Goal: Information Seeking & Learning: Learn about a topic

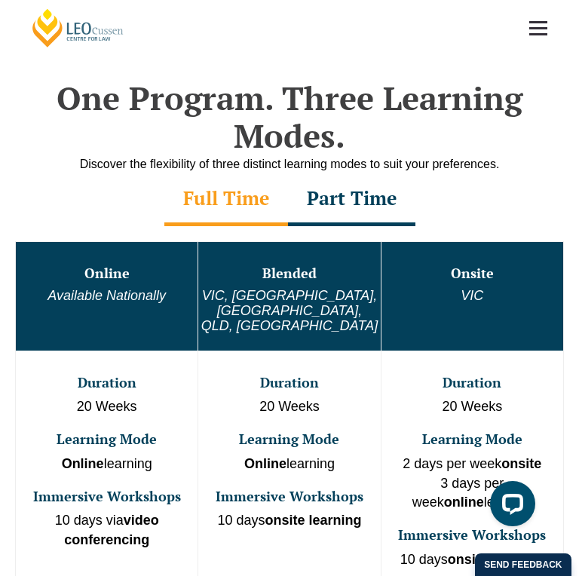
click at [347, 203] on div "Part Time" at bounding box center [351, 199] width 127 height 53
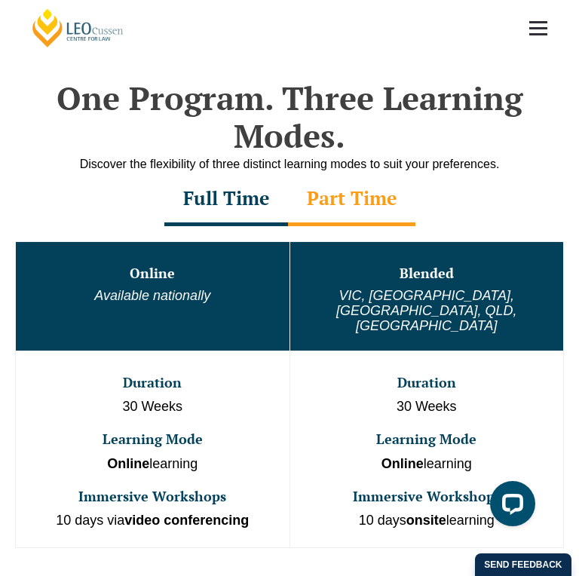
click at [258, 197] on div "Full Time" at bounding box center [226, 199] width 124 height 53
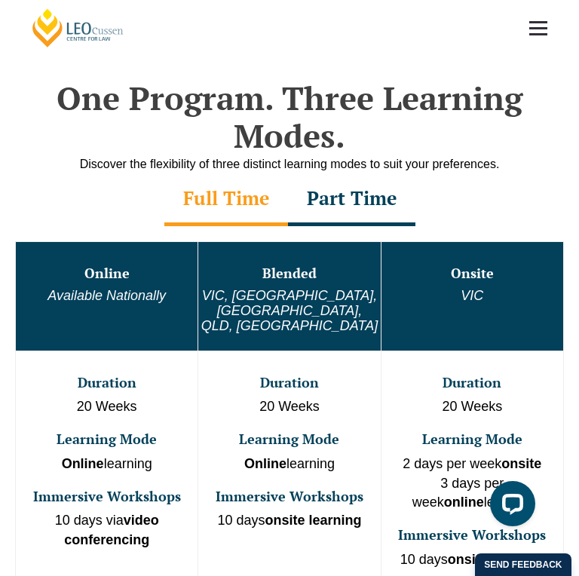
click at [346, 203] on div "Part Time" at bounding box center [351, 199] width 127 height 53
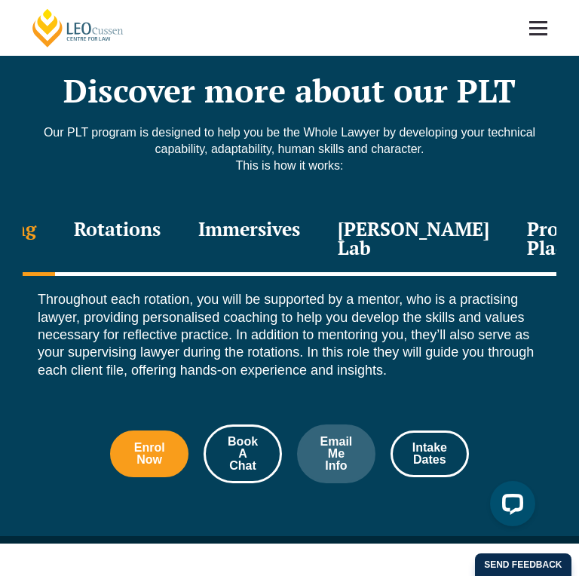
scroll to position [1808, 0]
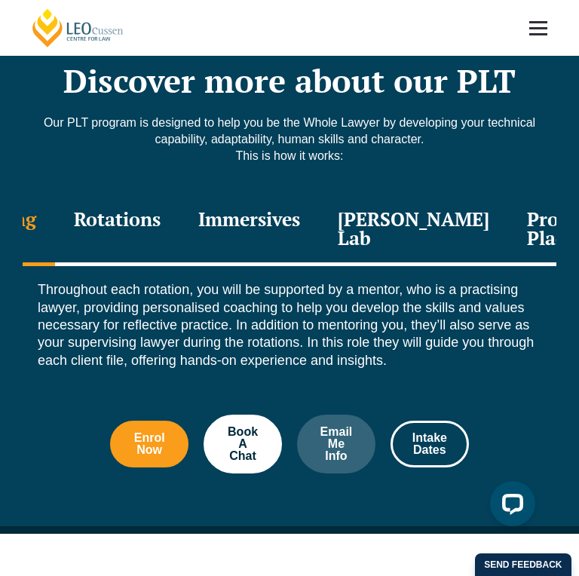
click at [105, 199] on div "Rotations" at bounding box center [117, 230] width 124 height 72
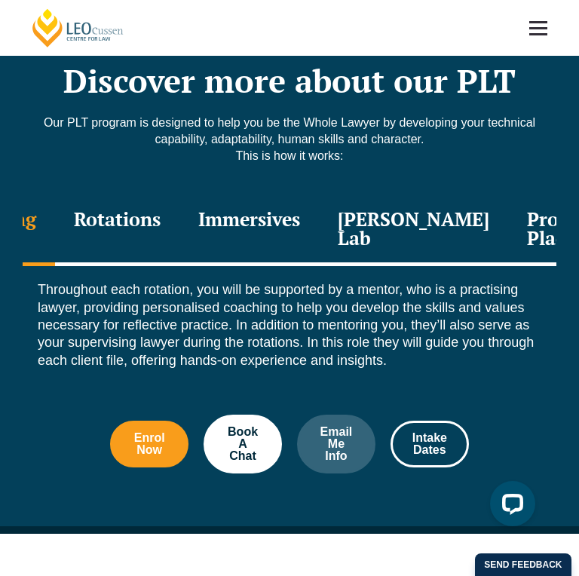
click at [160, 194] on div "Rotations" at bounding box center [117, 230] width 124 height 72
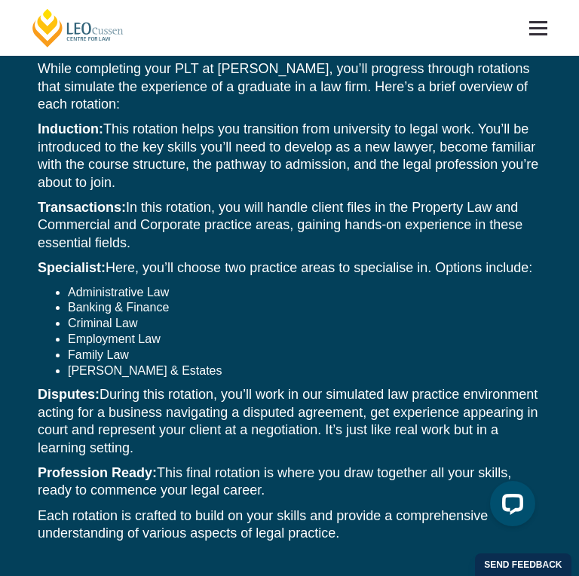
scroll to position [2034, 0]
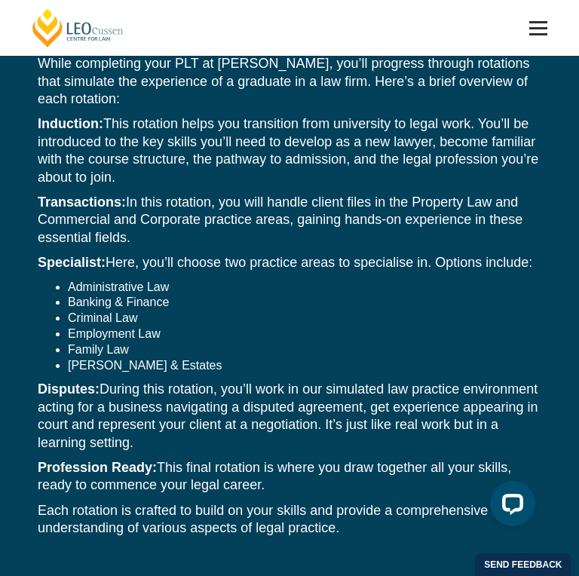
drag, startPoint x: 62, startPoint y: 409, endPoint x: 236, endPoint y: 432, distance: 175.5
click at [236, 432] on p "Disputes: During this rotation, you’ll work in our simulated law practice envir…" at bounding box center [289, 415] width 503 height 71
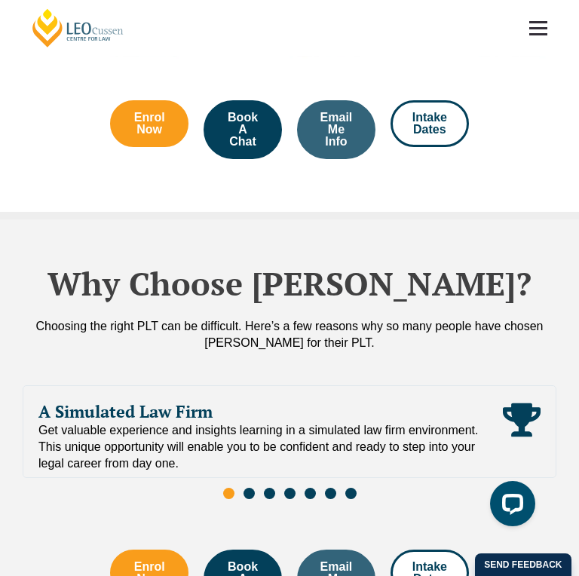
scroll to position [3239, 0]
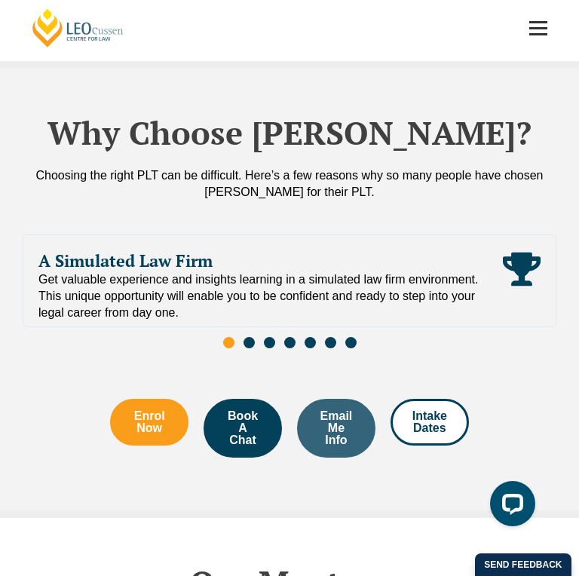
click at [244, 337] on span "Go to slide 2" at bounding box center [248, 342] width 11 height 11
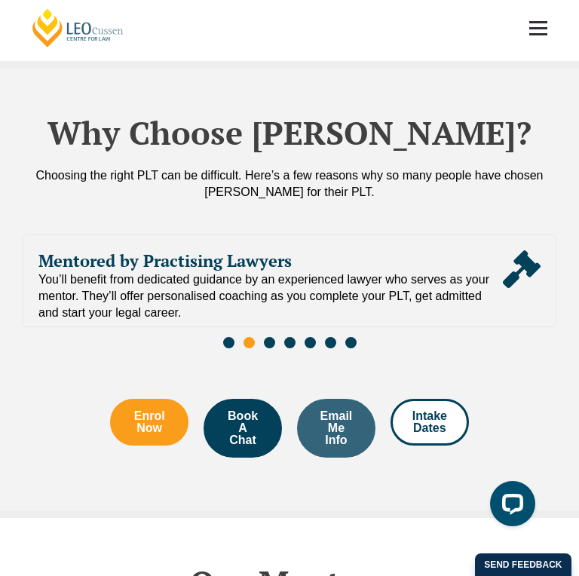
click at [270, 337] on span "Go to slide 3" at bounding box center [269, 342] width 11 height 11
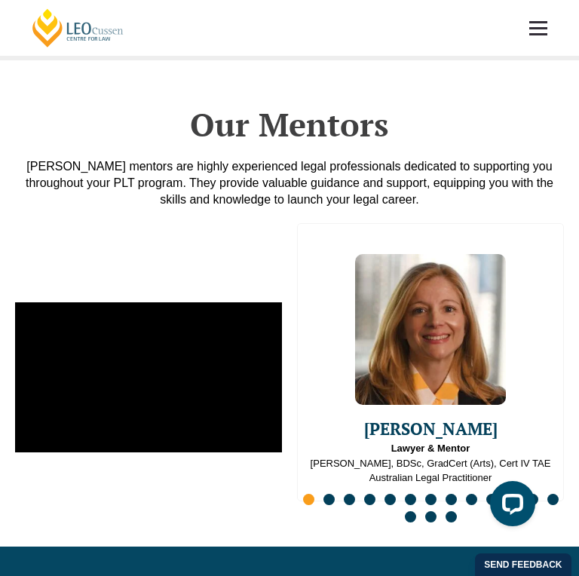
scroll to position [3767, 0]
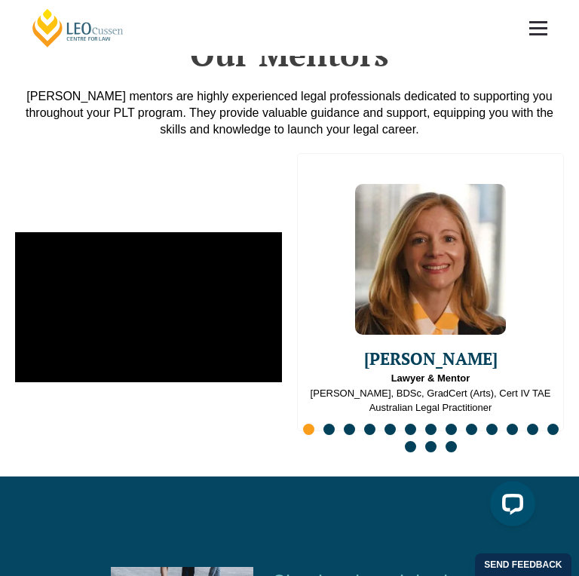
click at [332, 423] on span "Go to slide 2" at bounding box center [328, 428] width 11 height 11
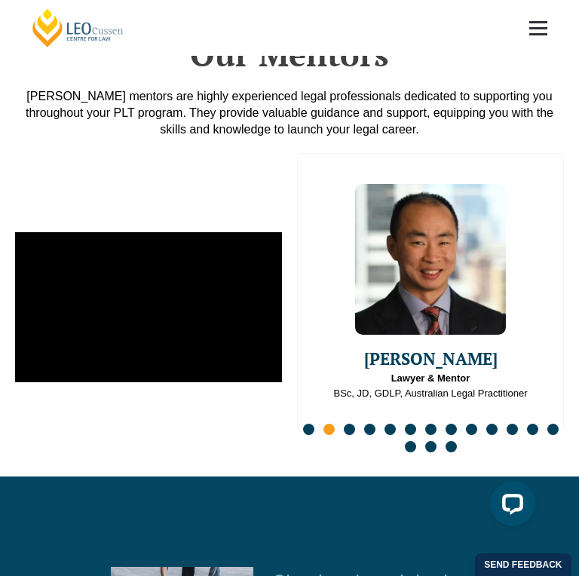
click at [310, 423] on span "Go to slide 1" at bounding box center [308, 428] width 11 height 11
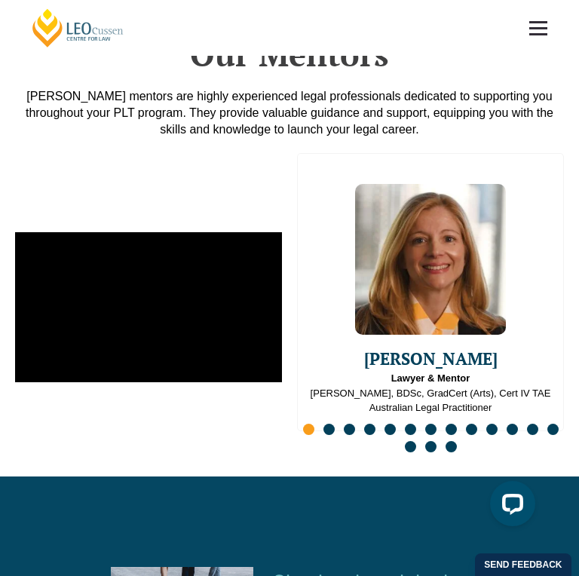
click at [330, 423] on span "Go to slide 2" at bounding box center [328, 428] width 11 height 11
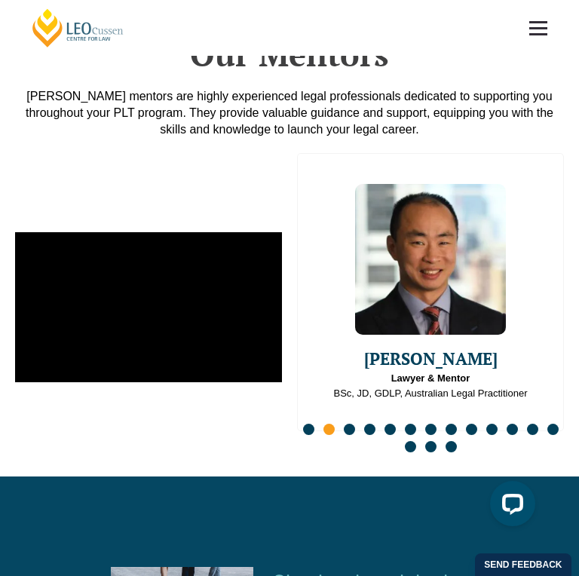
click at [346, 423] on span "Go to slide 3" at bounding box center [349, 428] width 11 height 11
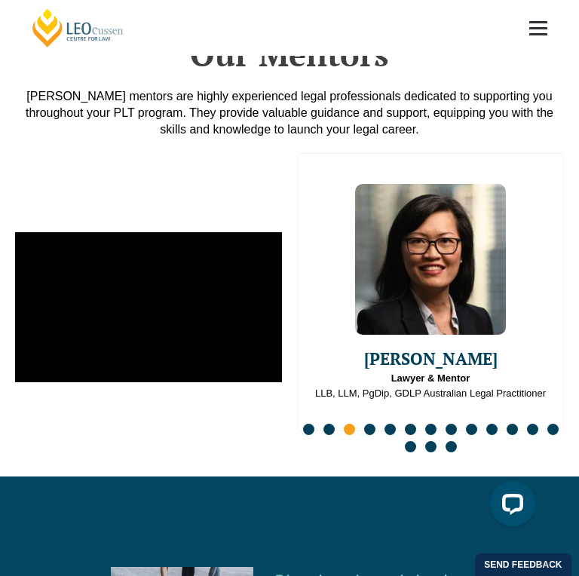
click at [372, 423] on span "Go to slide 4" at bounding box center [369, 428] width 11 height 11
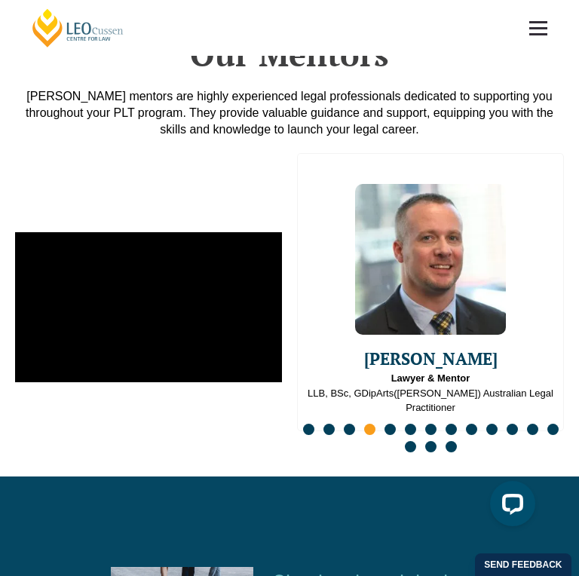
click at [395, 423] on span "Go to slide 5" at bounding box center [389, 428] width 11 height 11
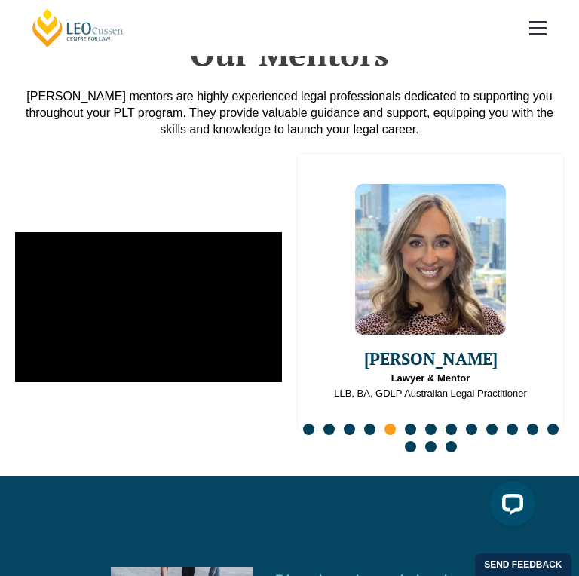
click at [407, 423] on span "Go to slide 6" at bounding box center [410, 428] width 11 height 11
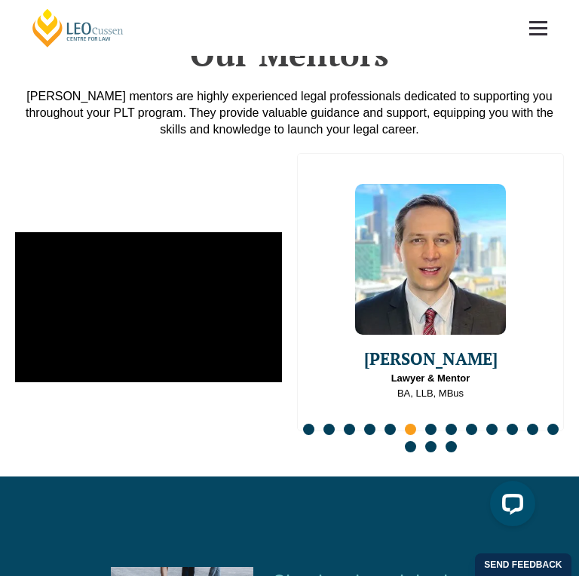
click at [432, 423] on span "Go to slide 7" at bounding box center [430, 428] width 11 height 11
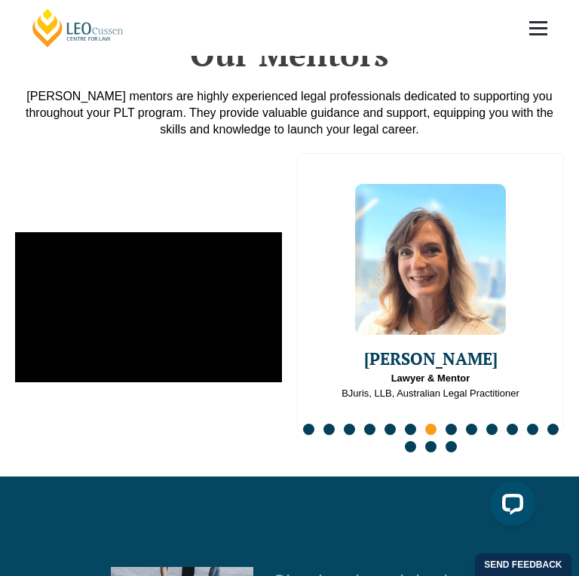
click at [448, 423] on span "Go to slide 8" at bounding box center [450, 428] width 11 height 11
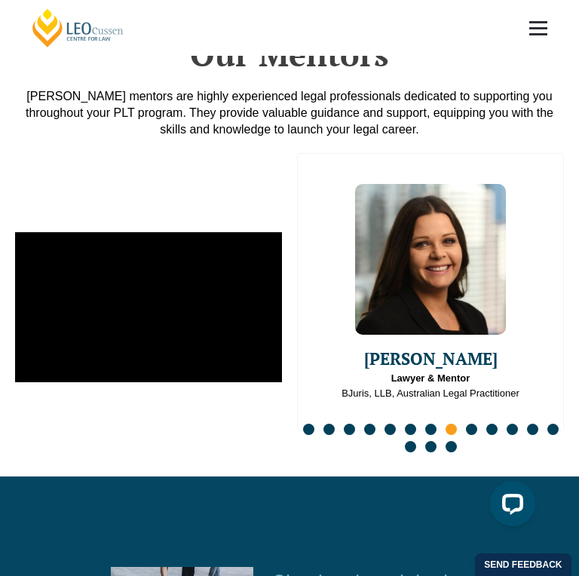
click at [472, 423] on span "Go to slide 9" at bounding box center [471, 428] width 11 height 11
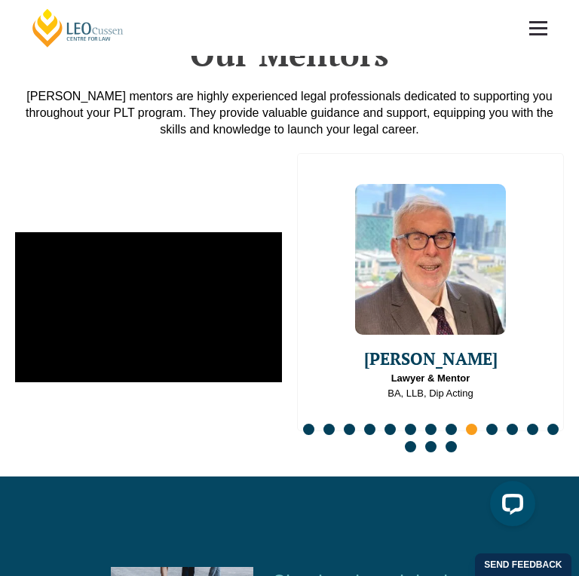
click at [493, 423] on span "Go to slide 10" at bounding box center [491, 428] width 11 height 11
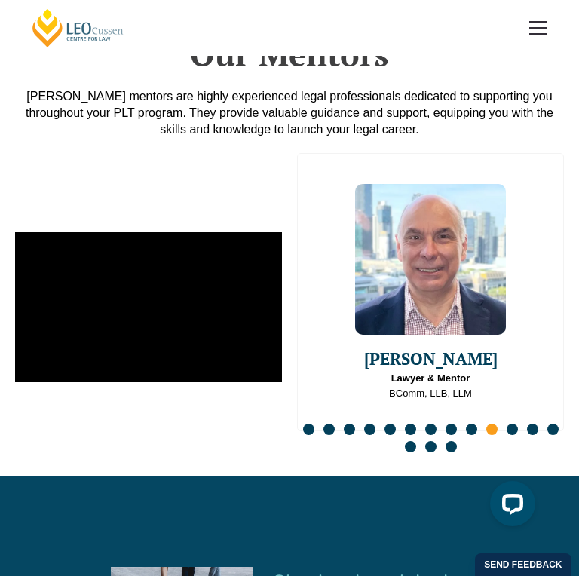
click at [518, 422] on div "Slides" at bounding box center [430, 439] width 267 height 35
click at [512, 423] on span "Go to slide 11" at bounding box center [511, 428] width 11 height 11
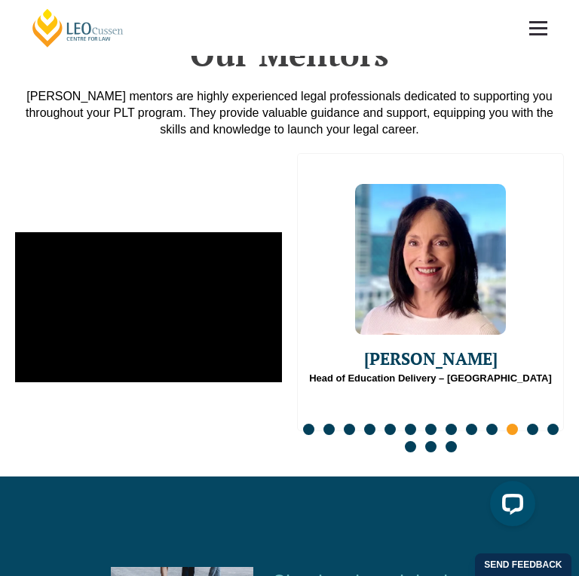
click at [528, 423] on span "Go to slide 12" at bounding box center [532, 428] width 11 height 11
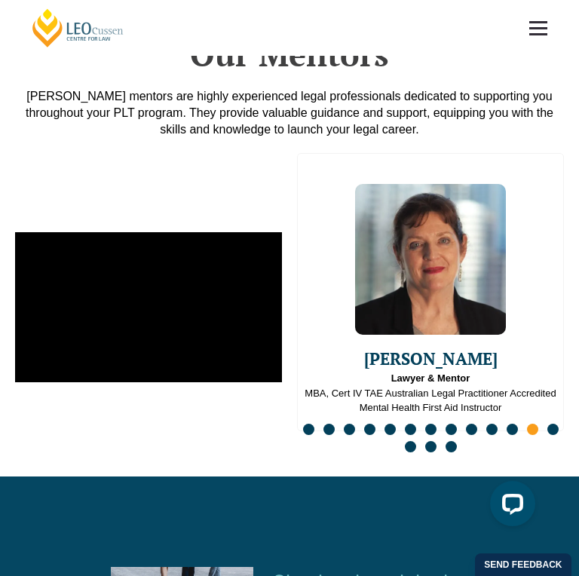
click at [553, 423] on span "Go to slide 13" at bounding box center [552, 428] width 11 height 11
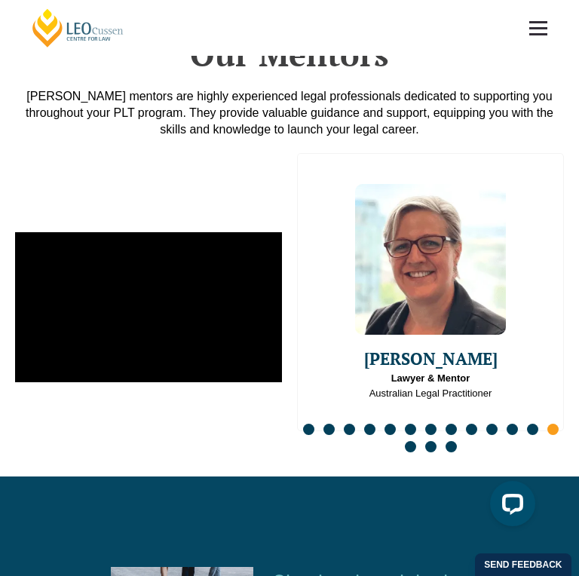
click at [412, 441] on span "Go to slide 14" at bounding box center [410, 446] width 11 height 11
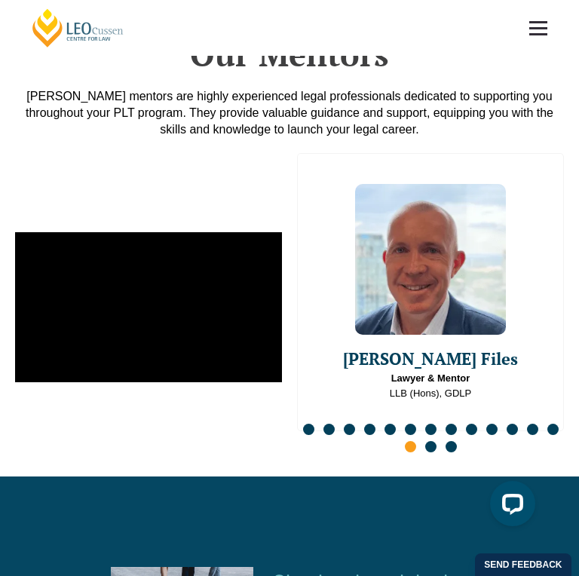
click at [432, 441] on span "Go to slide 15" at bounding box center [430, 446] width 11 height 11
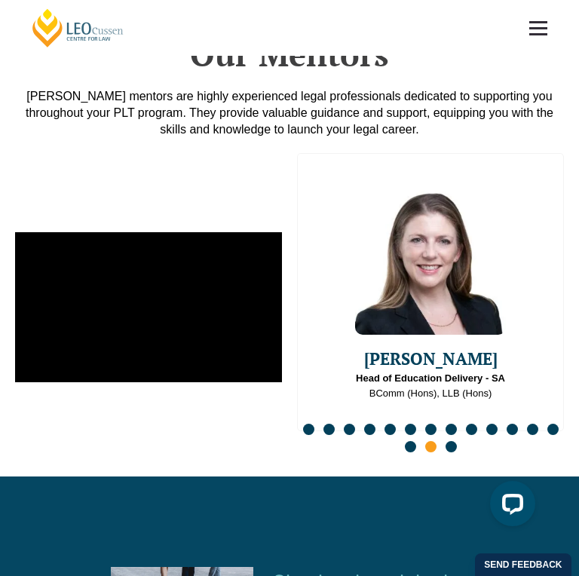
click at [450, 441] on span "Go to slide 16" at bounding box center [450, 446] width 11 height 11
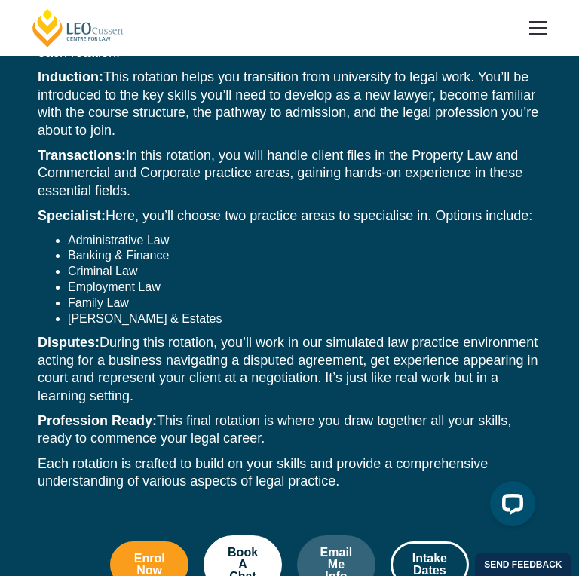
scroll to position [1779, 0]
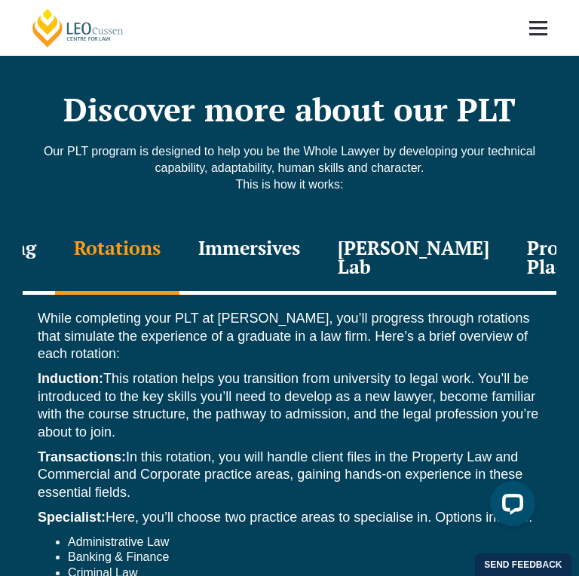
click at [302, 223] on div "Immersives" at bounding box center [248, 259] width 139 height 72
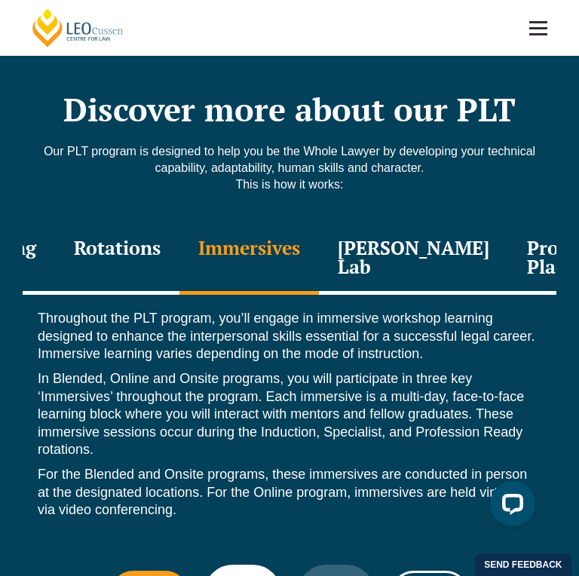
click at [383, 263] on div "[PERSON_NAME] Lab" at bounding box center [413, 259] width 189 height 72
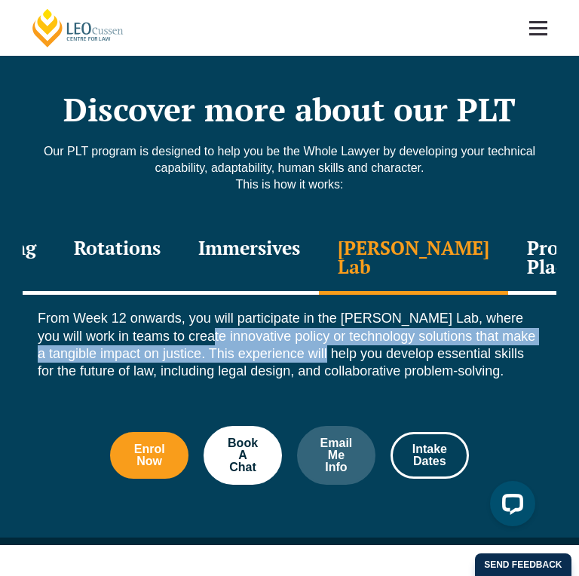
drag, startPoint x: 179, startPoint y: 321, endPoint x: 328, endPoint y: 347, distance: 152.2
click at [328, 347] on p "From Week 12 onwards, you will participate in the [PERSON_NAME] Lab, where you …" at bounding box center [289, 345] width 503 height 71
click at [328, 348] on p "From Week 12 onwards, you will participate in the [PERSON_NAME] Lab, where you …" at bounding box center [289, 345] width 503 height 71
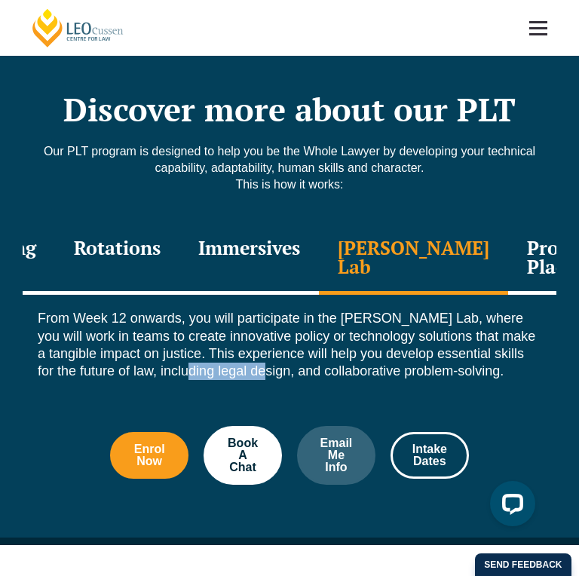
drag, startPoint x: 181, startPoint y: 353, endPoint x: 355, endPoint y: 365, distance: 174.4
click at [326, 365] on p "From Week 12 onwards, you will participate in the [PERSON_NAME] Lab, where you …" at bounding box center [289, 345] width 503 height 71
click at [400, 363] on p "From Week 12 onwards, you will participate in the [PERSON_NAME] Lab, where you …" at bounding box center [289, 345] width 503 height 71
click at [527, 224] on div "Professional Placement" at bounding box center [582, 259] width 148 height 72
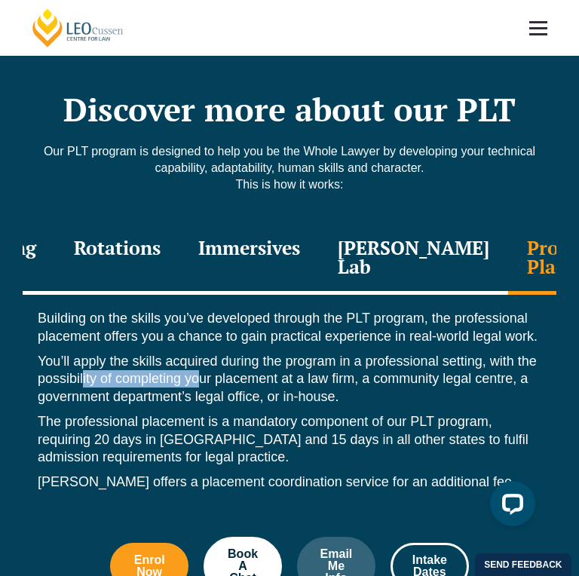
drag, startPoint x: 82, startPoint y: 367, endPoint x: 196, endPoint y: 369, distance: 113.8
click at [196, 369] on p "You’ll apply the skills acquired during the program in a professional setting, …" at bounding box center [289, 379] width 503 height 53
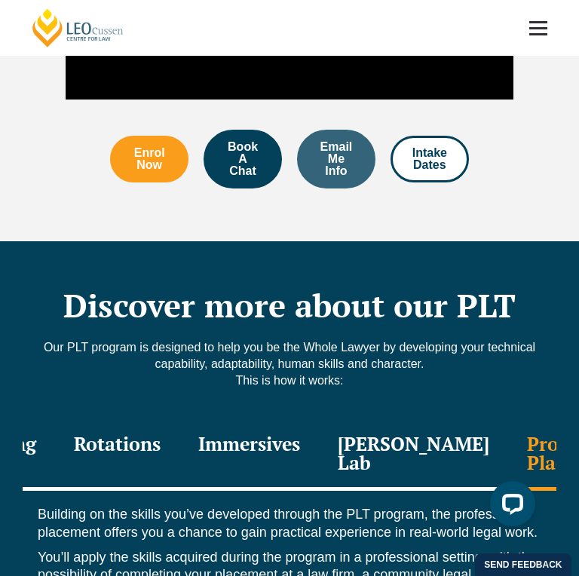
scroll to position [1478, 0]
